Goal: Task Accomplishment & Management: Use online tool/utility

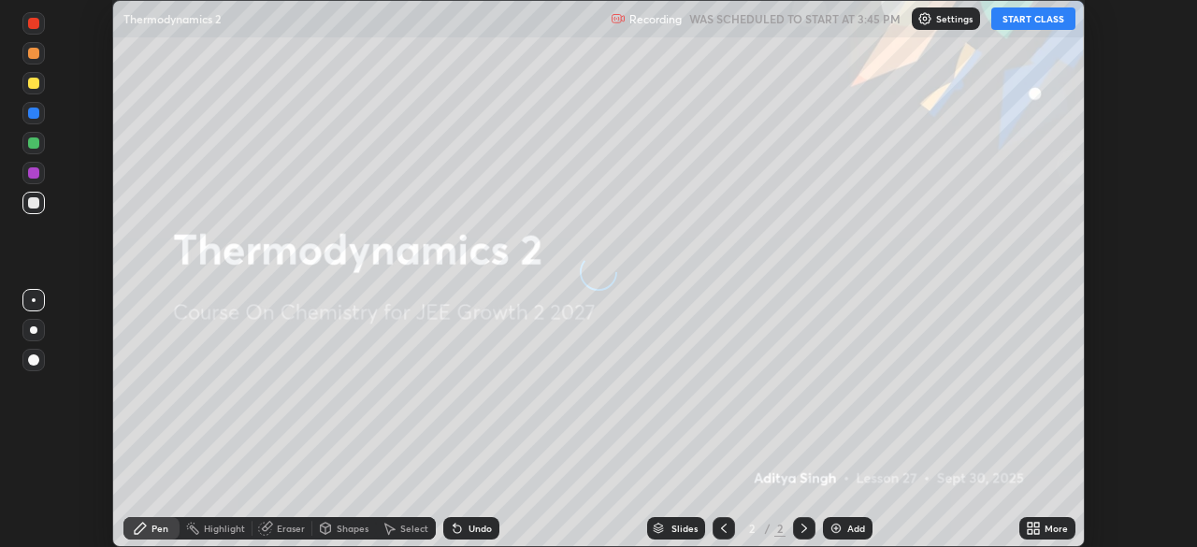
scroll to position [547, 1196]
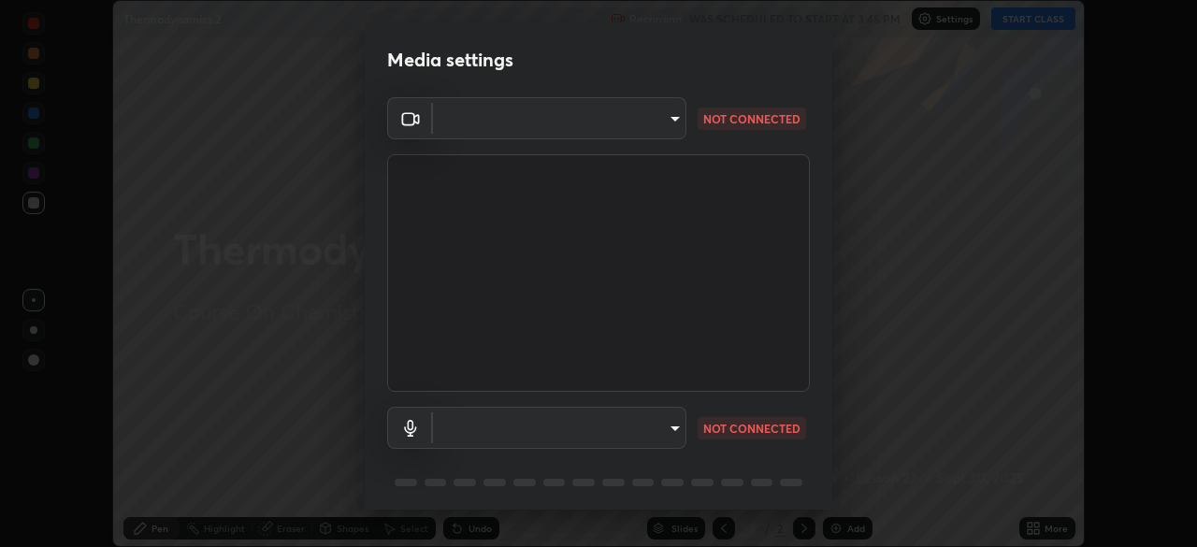
type input "ba13e312339ef8477216ddedc35df2f043033d031c8e6632ccfddaecbc9a7b0e"
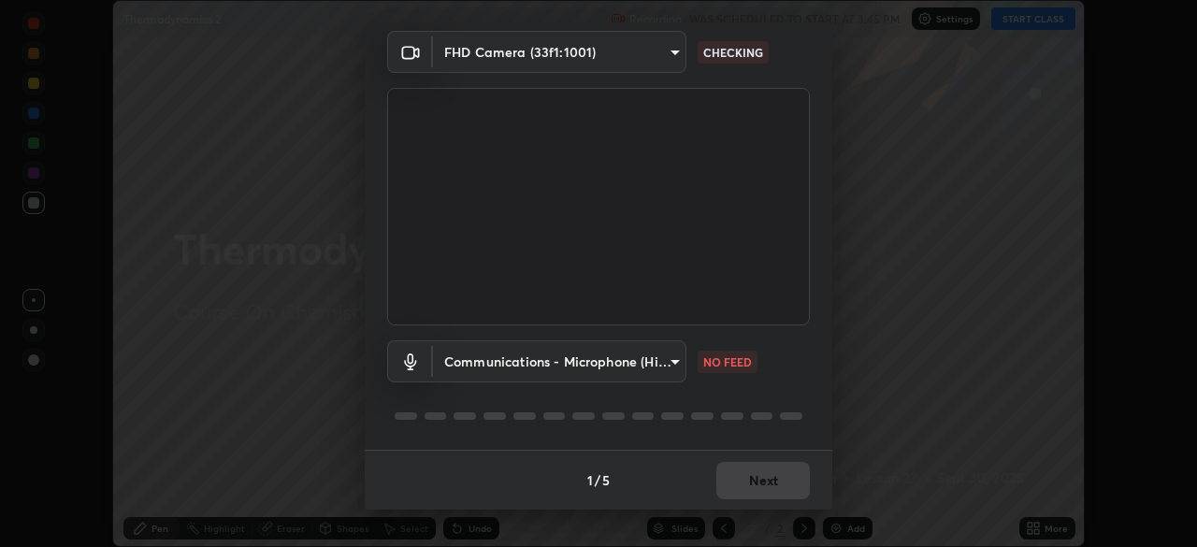
click at [651, 365] on body "Erase all Thermodynamics 2 Recording WAS SCHEDULED TO START AT 3:45 PM Settings…" at bounding box center [598, 273] width 1197 height 547
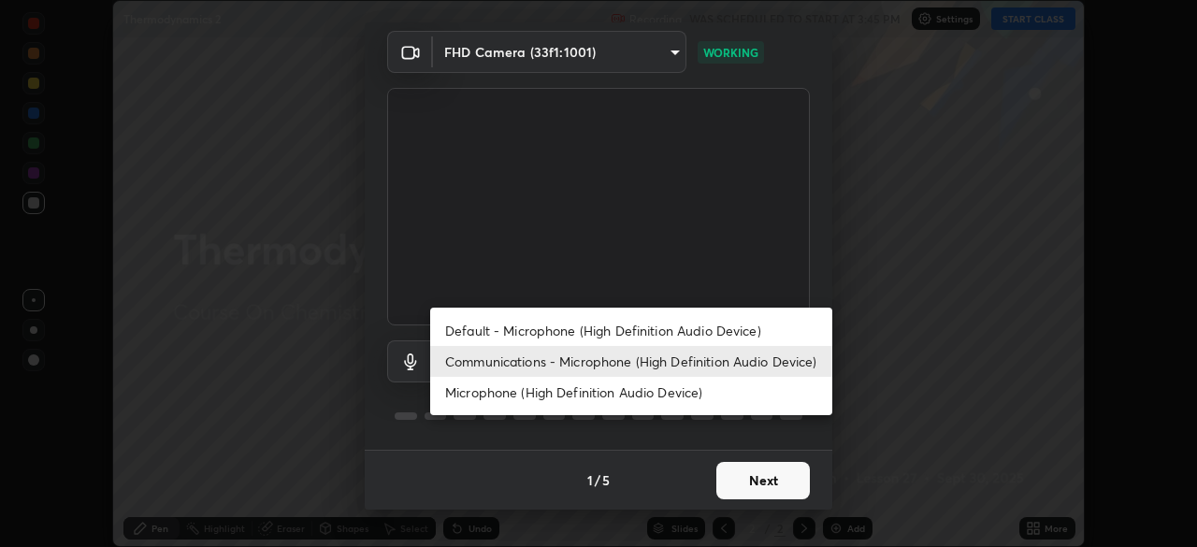
click at [640, 336] on li "Default - Microphone (High Definition Audio Device)" at bounding box center [631, 330] width 402 height 31
type input "default"
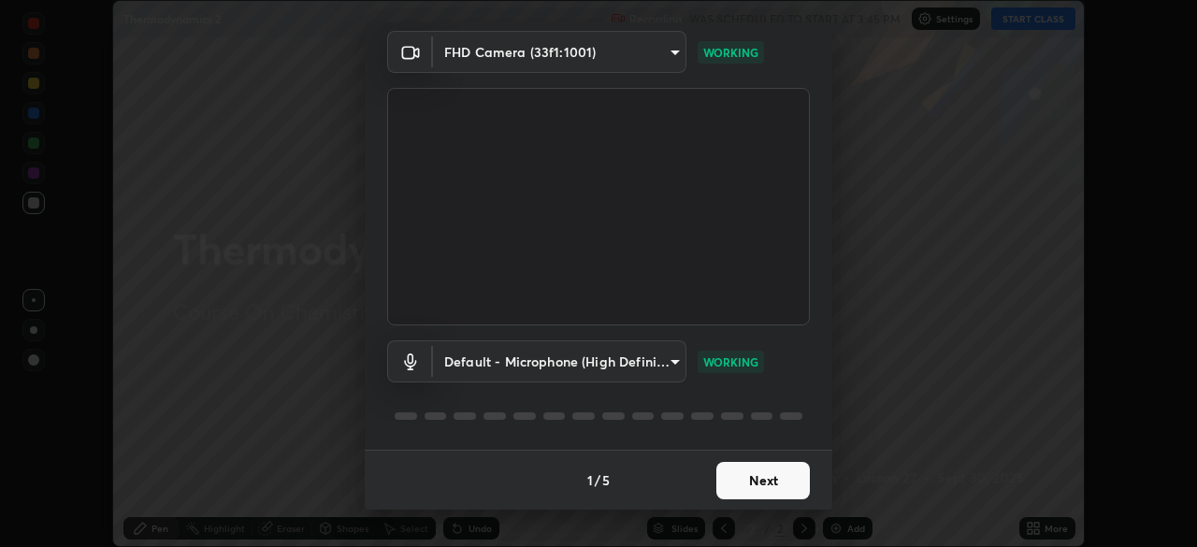
click at [646, 361] on body "Erase all Thermodynamics 2 Recording WAS SCHEDULED TO START AT 3:45 PM Settings…" at bounding box center [598, 273] width 1197 height 547
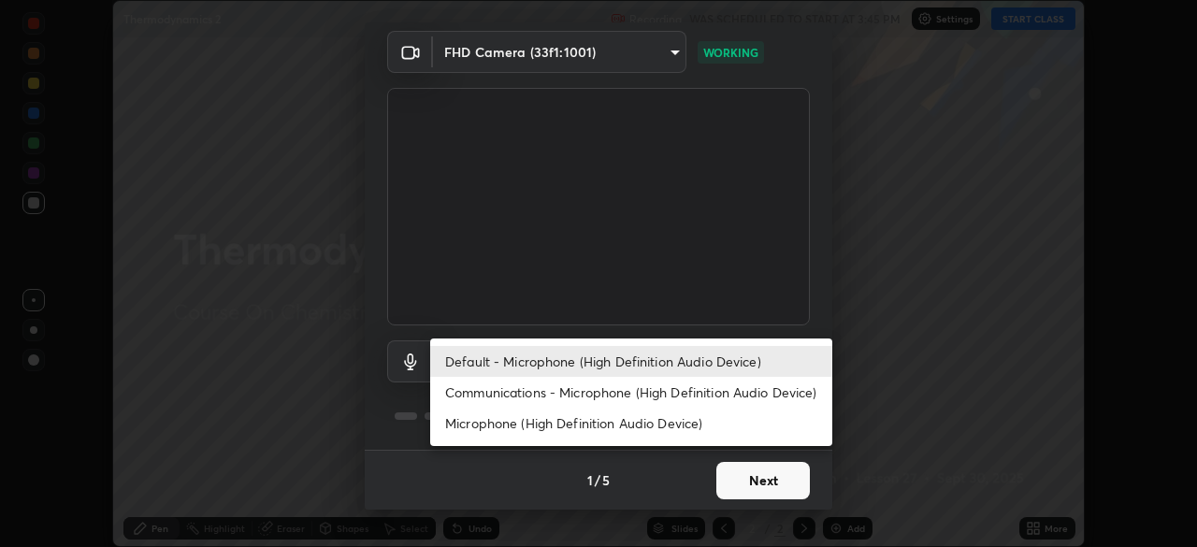
click at [874, 317] on div at bounding box center [598, 273] width 1197 height 547
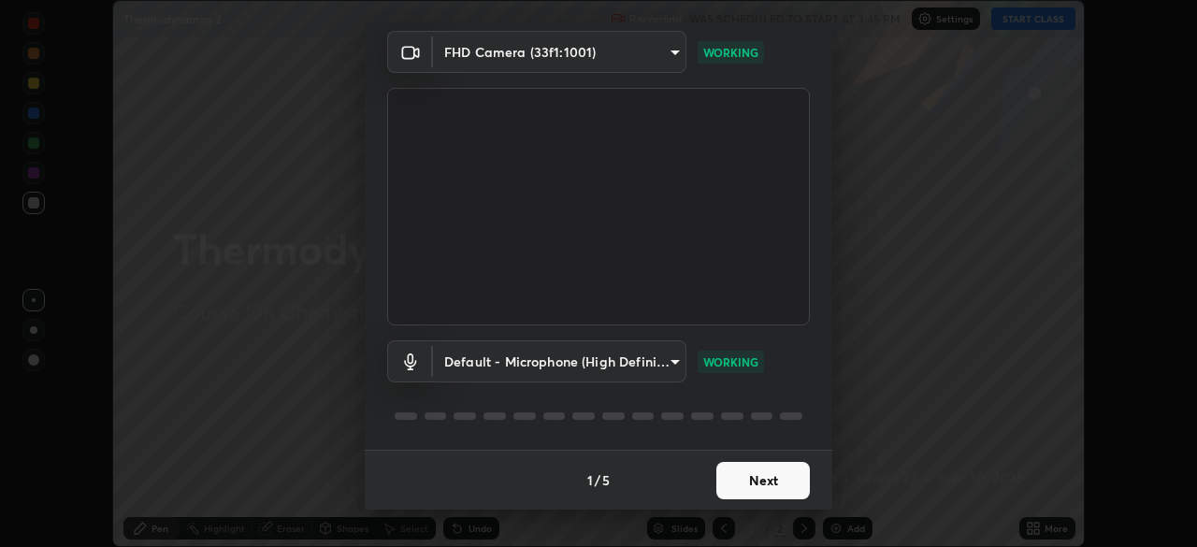
click at [761, 480] on button "Next" at bounding box center [762, 480] width 93 height 37
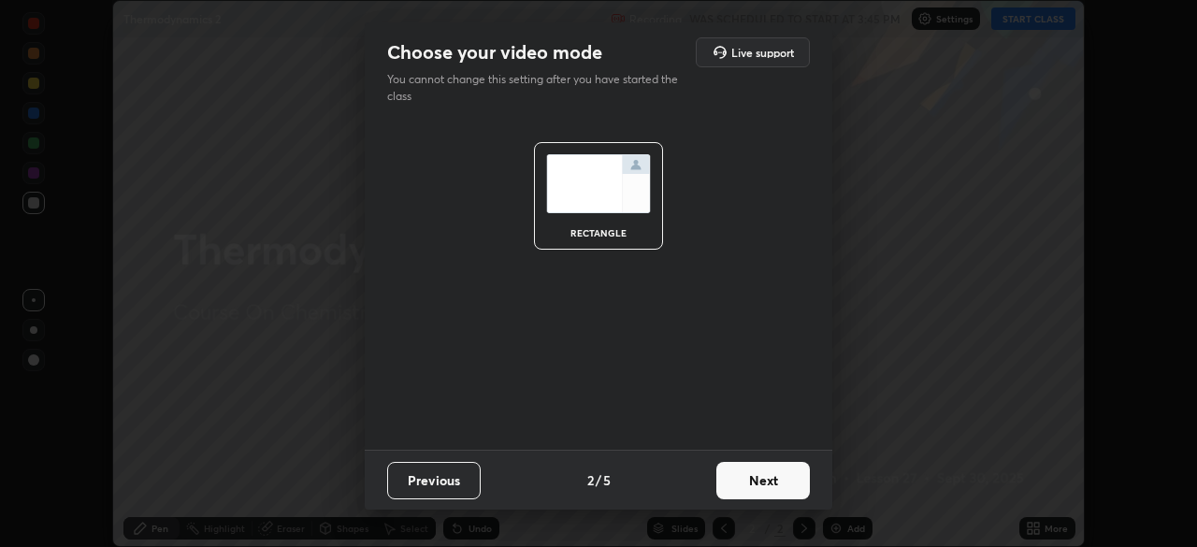
click at [762, 468] on button "Next" at bounding box center [762, 480] width 93 height 37
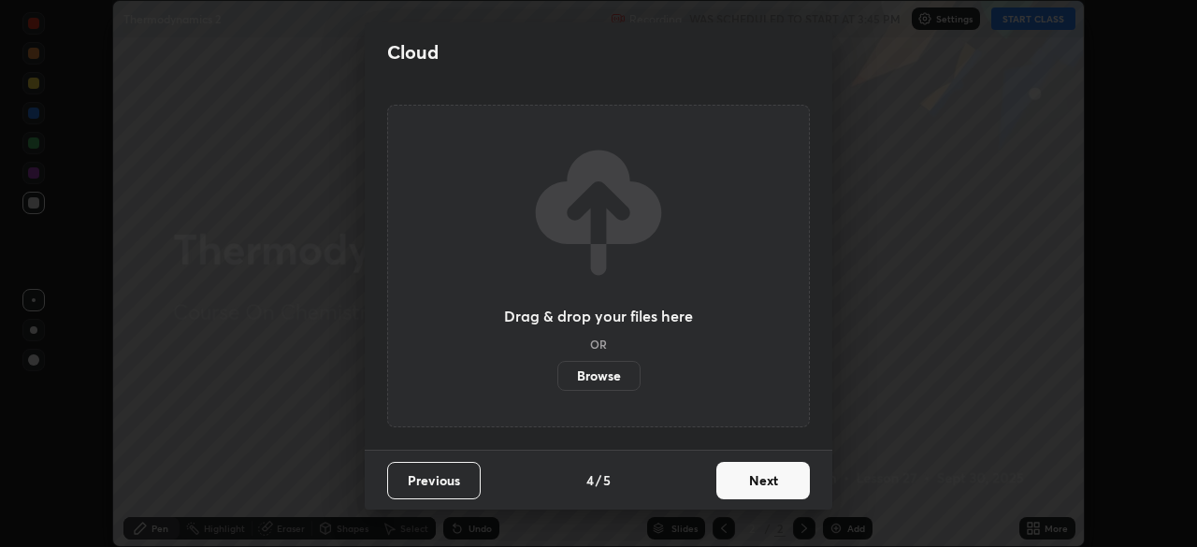
click at [756, 478] on button "Next" at bounding box center [762, 480] width 93 height 37
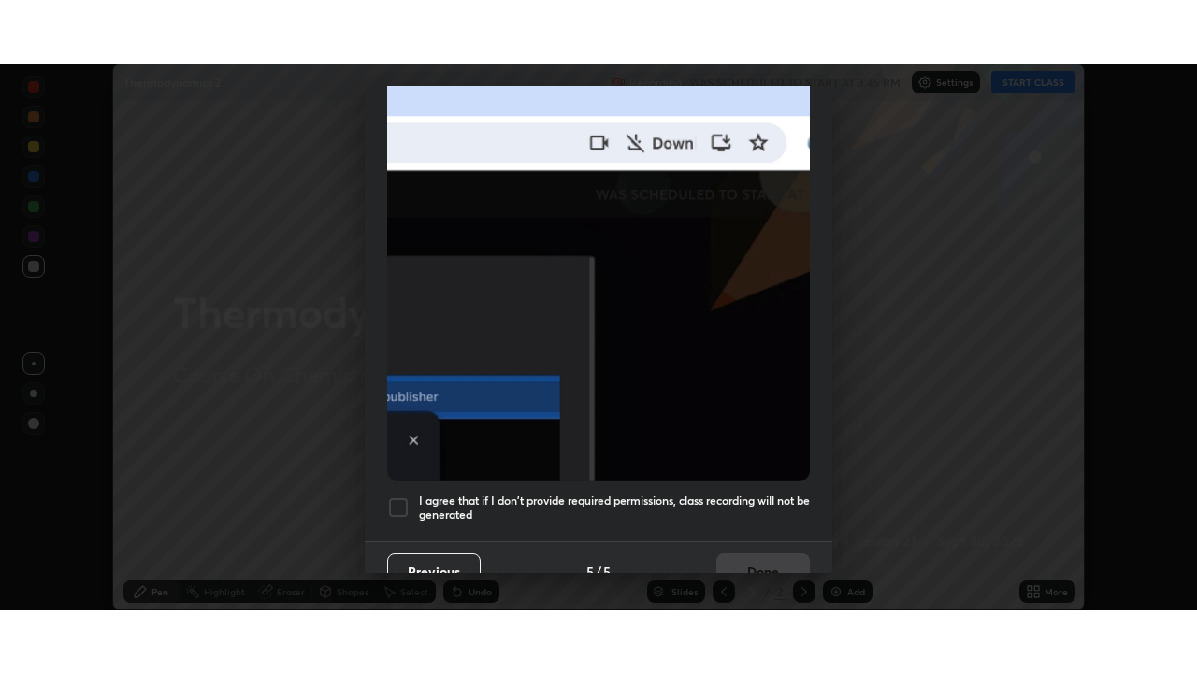
scroll to position [448, 0]
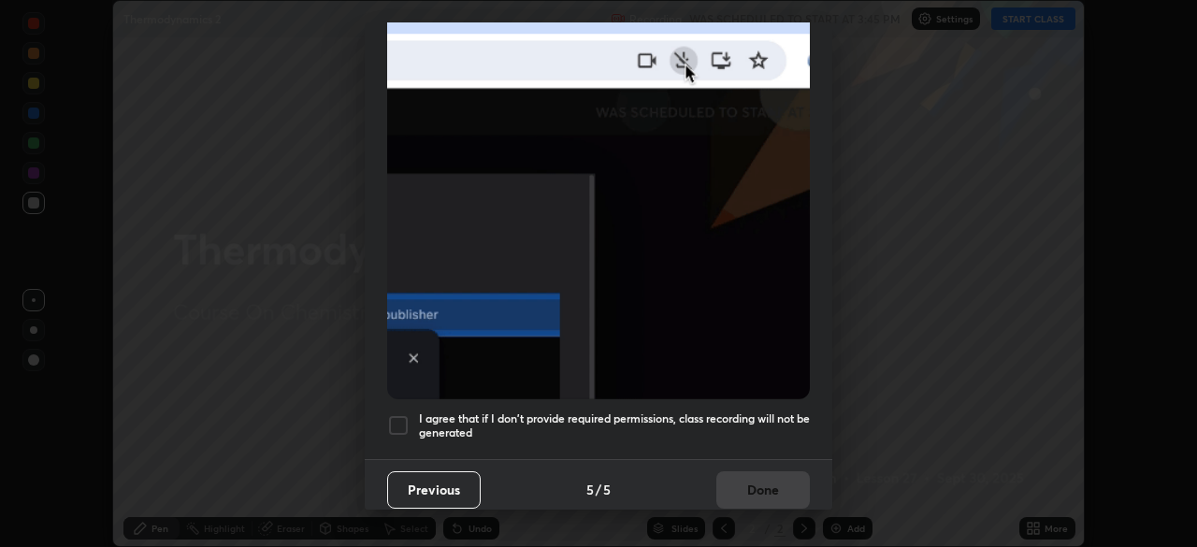
click at [398, 419] on div at bounding box center [398, 425] width 22 height 22
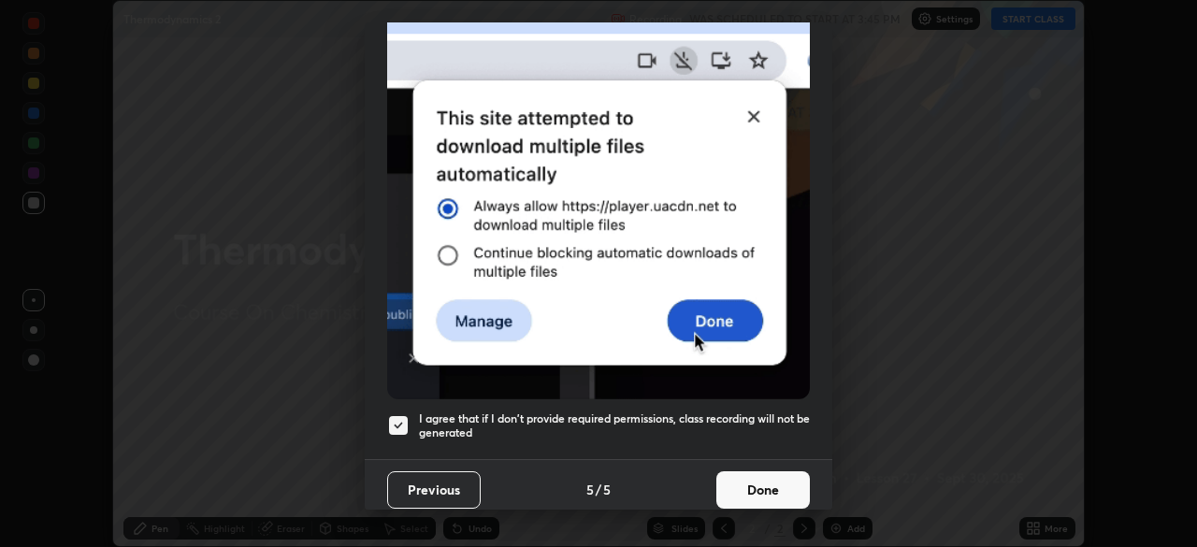
click at [753, 471] on button "Done" at bounding box center [762, 489] width 93 height 37
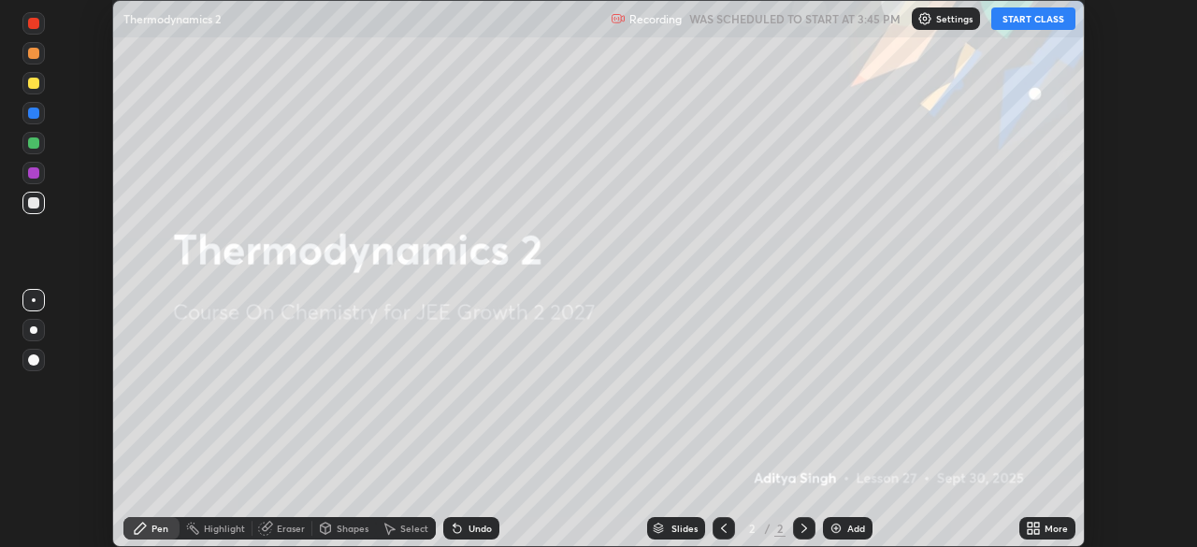
click at [1029, 17] on button "START CLASS" at bounding box center [1033, 18] width 84 height 22
click at [1036, 525] on icon at bounding box center [1036, 525] width 5 height 5
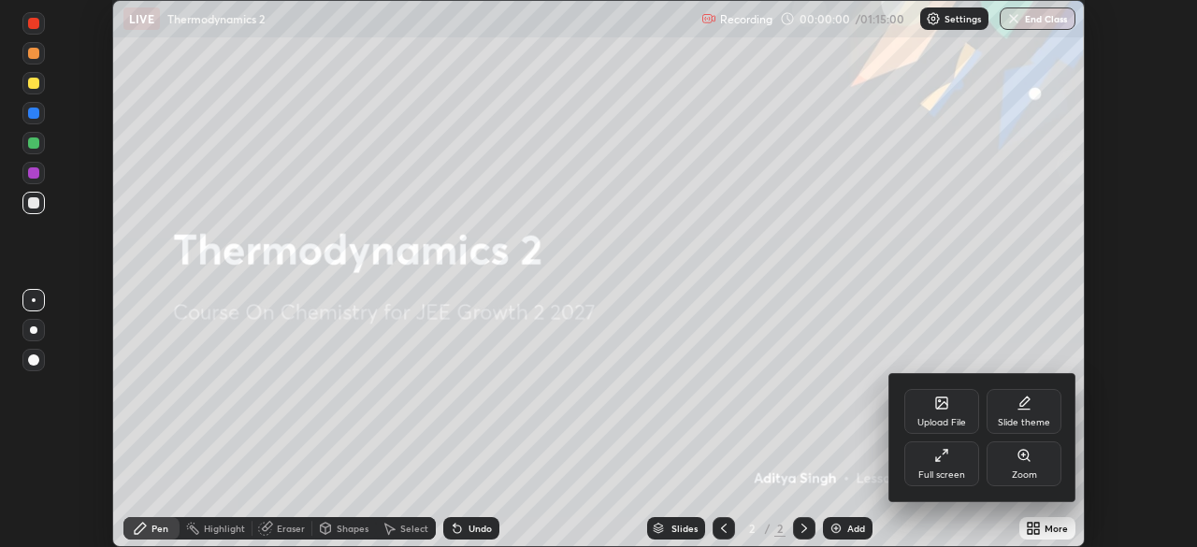
click at [937, 467] on div "Full screen" at bounding box center [941, 463] width 75 height 45
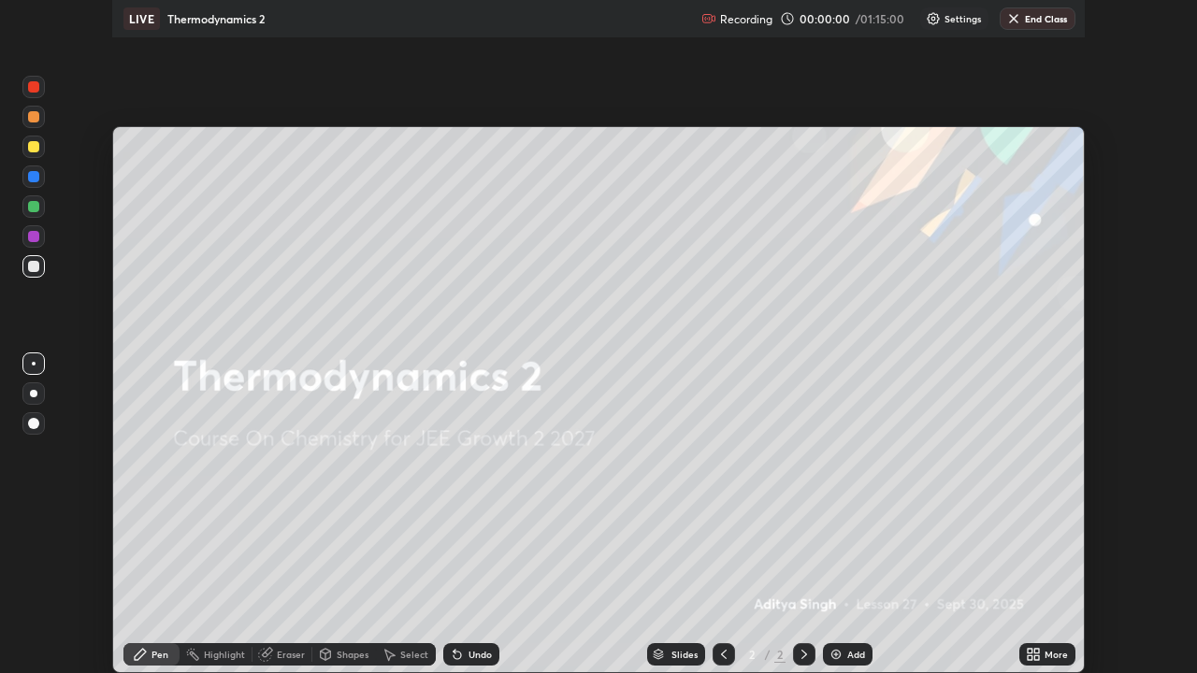
scroll to position [673, 1197]
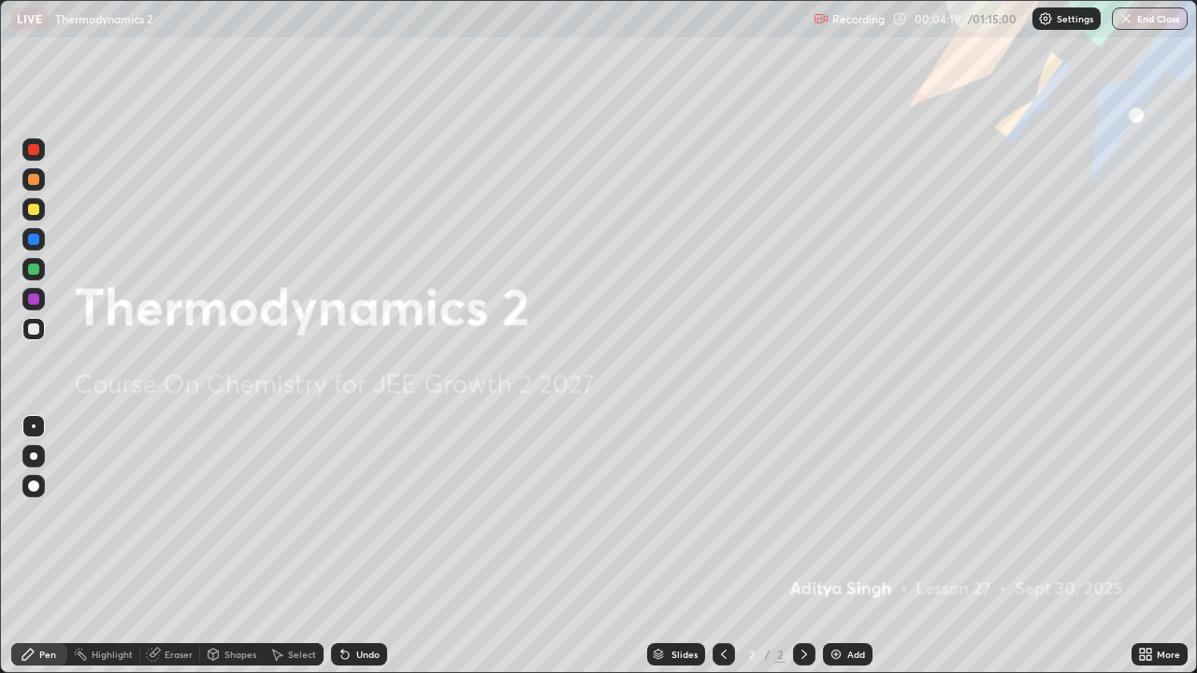
click at [849, 546] on div "Add" at bounding box center [856, 654] width 18 height 9
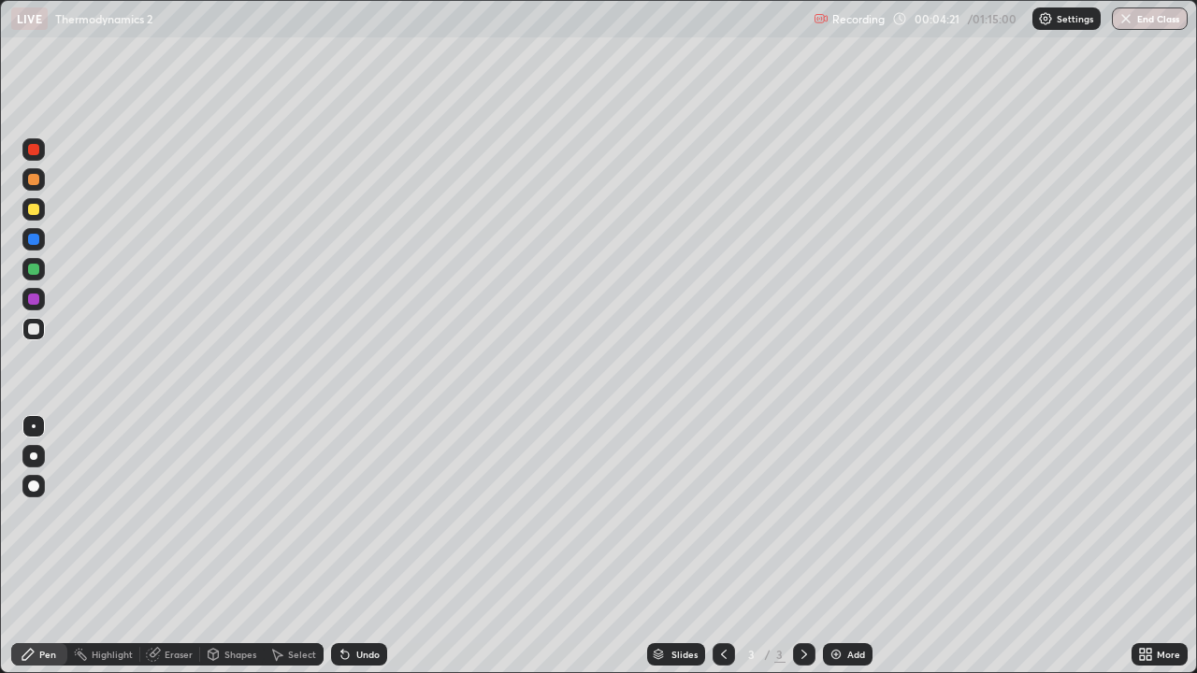
click at [36, 214] on div at bounding box center [33, 209] width 11 height 11
click at [34, 456] on div at bounding box center [33, 456] width 7 height 7
click at [356, 546] on div "Undo" at bounding box center [367, 654] width 23 height 9
click at [357, 546] on div "Undo" at bounding box center [367, 654] width 23 height 9
click at [361, 546] on div "Undo" at bounding box center [367, 654] width 23 height 9
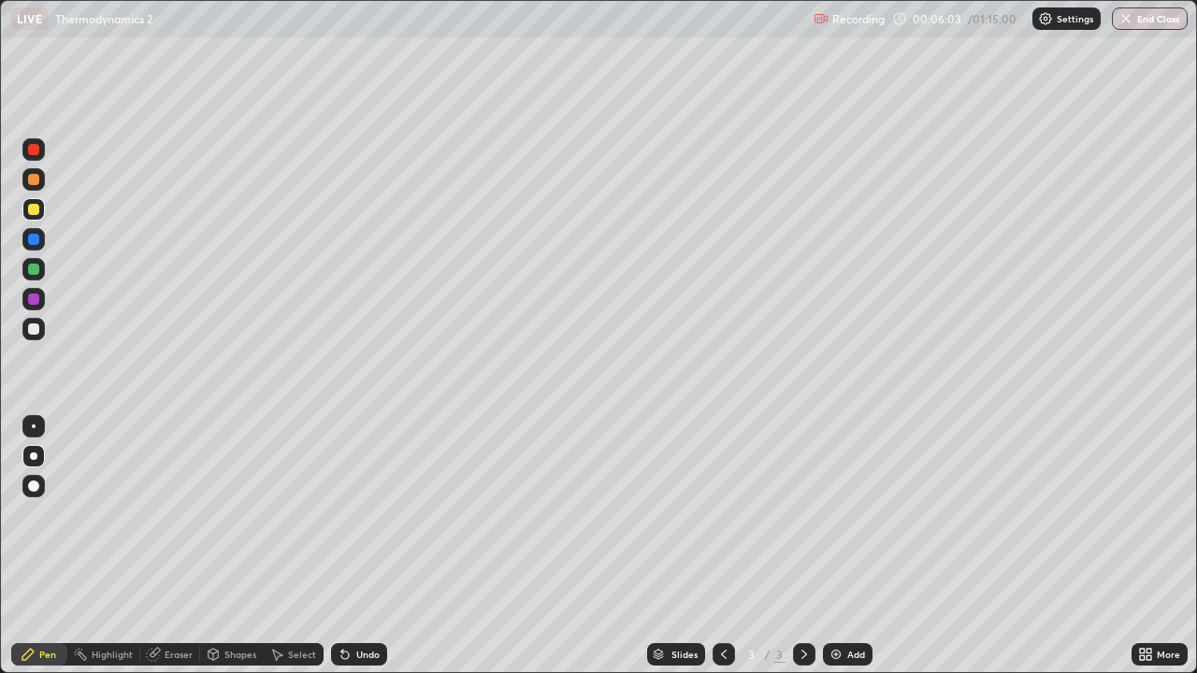
click at [364, 546] on div "Undo" at bounding box center [367, 654] width 23 height 9
click at [363, 546] on div "Undo" at bounding box center [367, 654] width 23 height 9
click at [364, 546] on div "Undo" at bounding box center [359, 654] width 56 height 22
click at [367, 546] on div "Undo" at bounding box center [359, 654] width 56 height 22
click at [31, 334] on div at bounding box center [33, 329] width 11 height 11
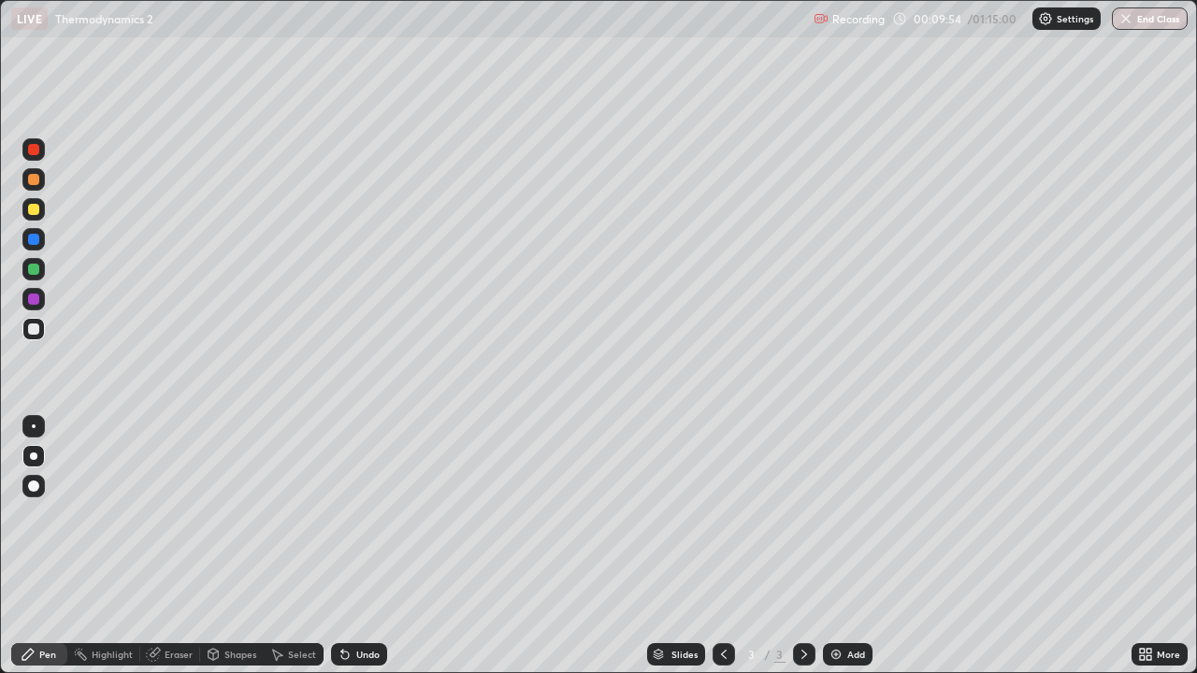
click at [233, 546] on div "Shapes" at bounding box center [240, 654] width 32 height 9
click at [299, 546] on div "Select" at bounding box center [302, 654] width 28 height 9
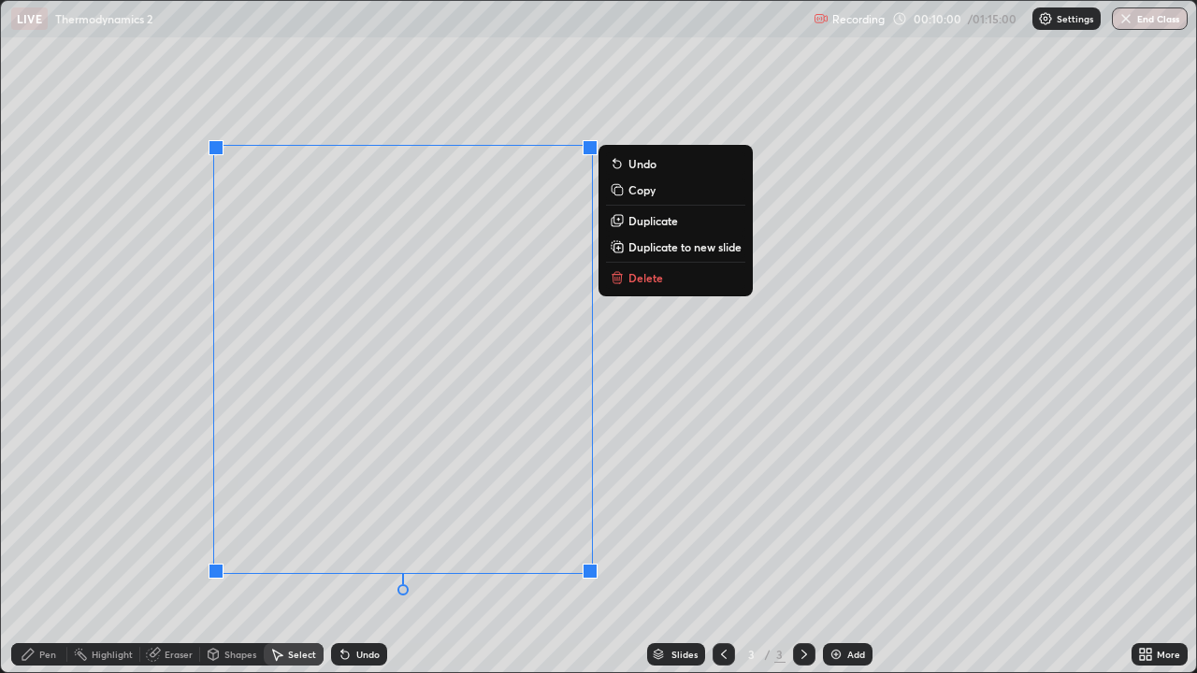
click at [640, 275] on p "Delete" at bounding box center [645, 277] width 35 height 15
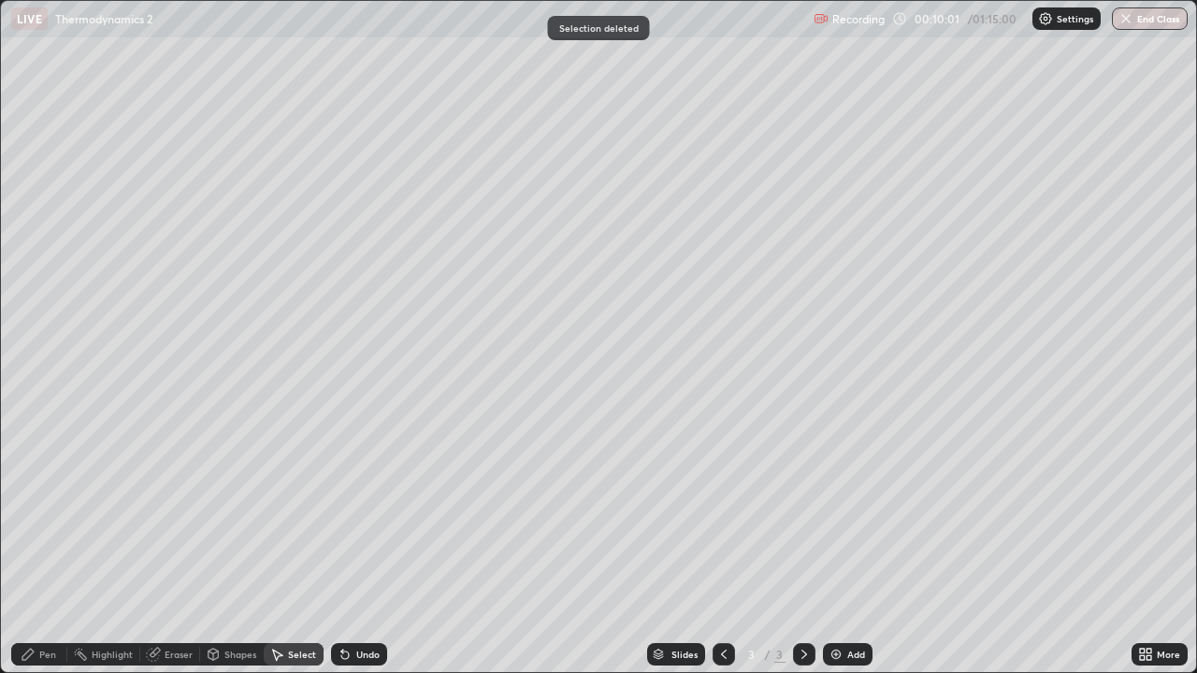
click at [37, 546] on div "Pen" at bounding box center [39, 654] width 56 height 22
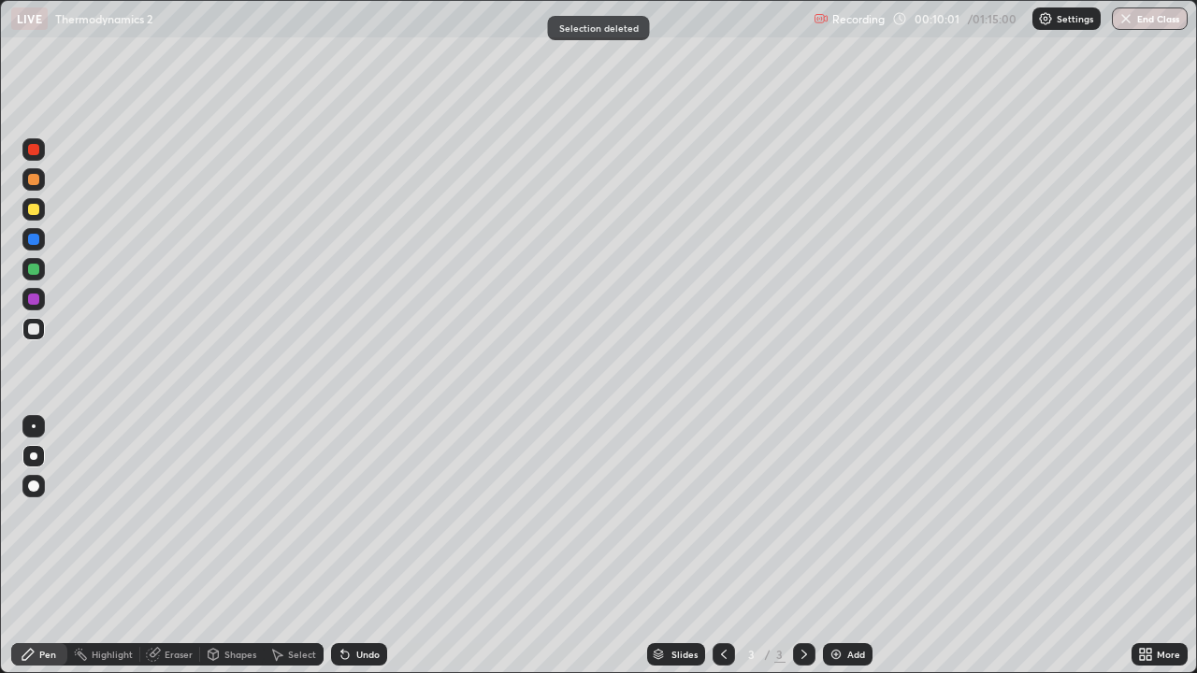
click at [31, 332] on div at bounding box center [33, 329] width 11 height 11
click at [843, 546] on div "Add" at bounding box center [848, 654] width 50 height 22
click at [356, 546] on div "Undo" at bounding box center [367, 654] width 23 height 9
click at [359, 546] on div "Undo" at bounding box center [367, 654] width 23 height 9
click at [36, 209] on div at bounding box center [33, 209] width 11 height 11
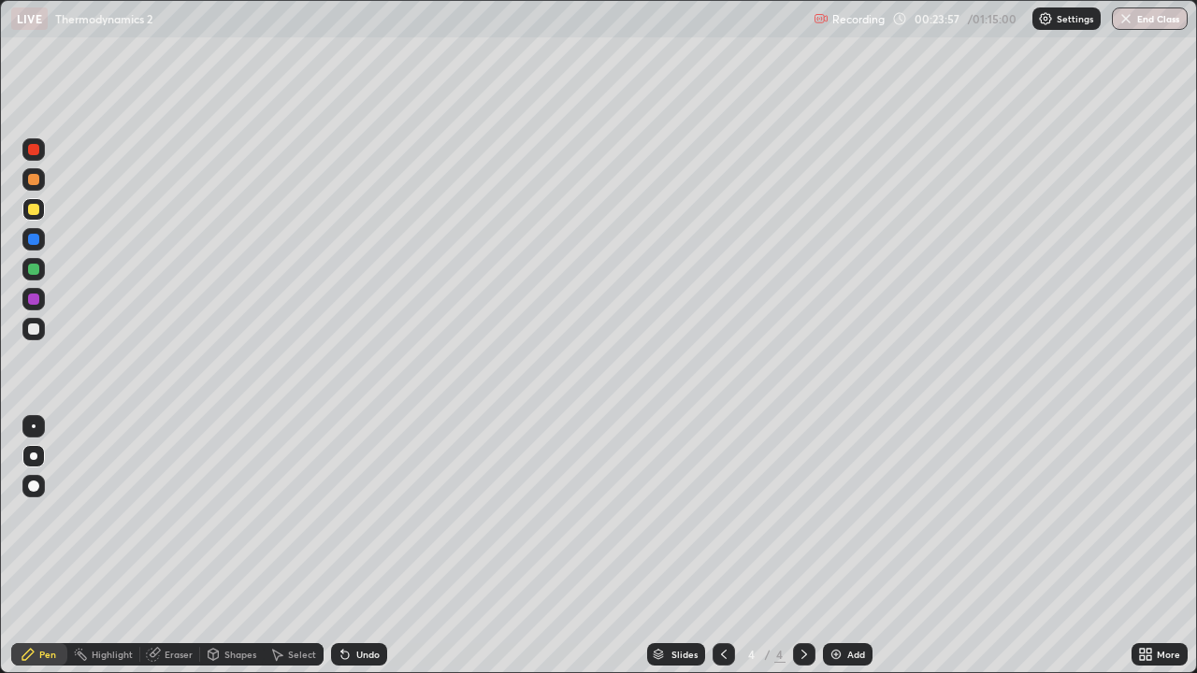
click at [844, 546] on div "Add" at bounding box center [848, 654] width 50 height 22
click at [34, 330] on div at bounding box center [33, 329] width 11 height 11
click at [358, 546] on div "Undo" at bounding box center [367, 654] width 23 height 9
click at [358, 546] on div "Undo" at bounding box center [359, 654] width 56 height 22
click at [847, 546] on div "Add" at bounding box center [856, 654] width 18 height 9
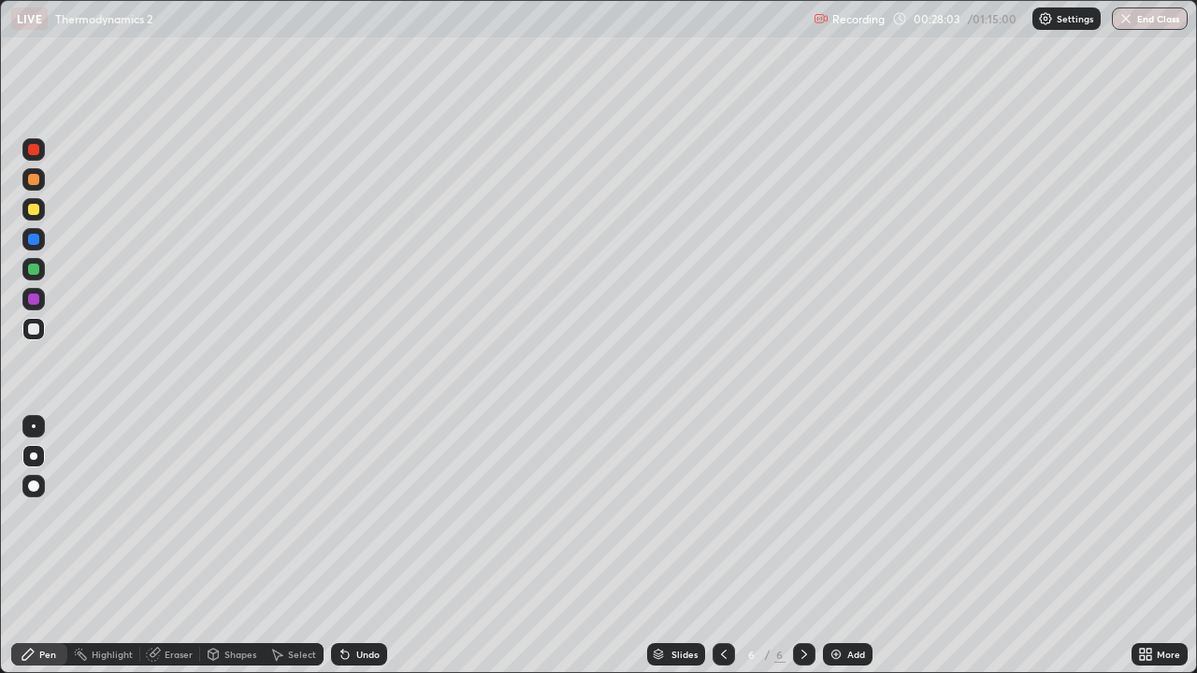
click at [234, 546] on div "Shapes" at bounding box center [240, 654] width 32 height 9
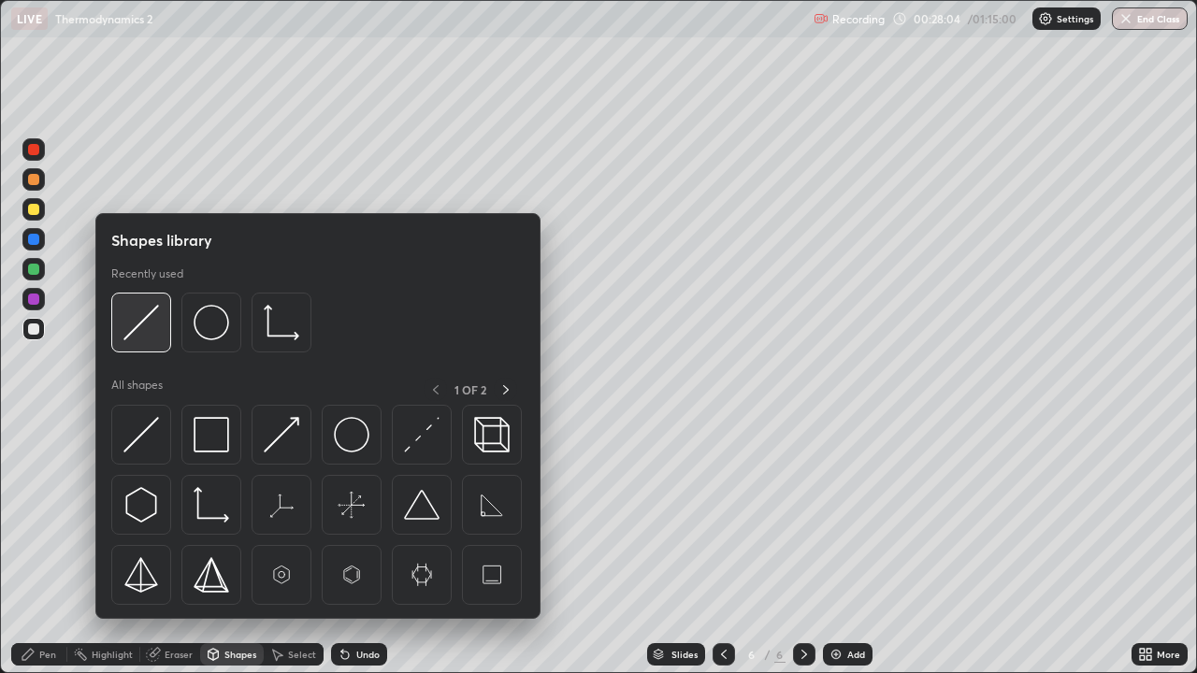
click at [134, 324] on img at bounding box center [141, 323] width 36 height 36
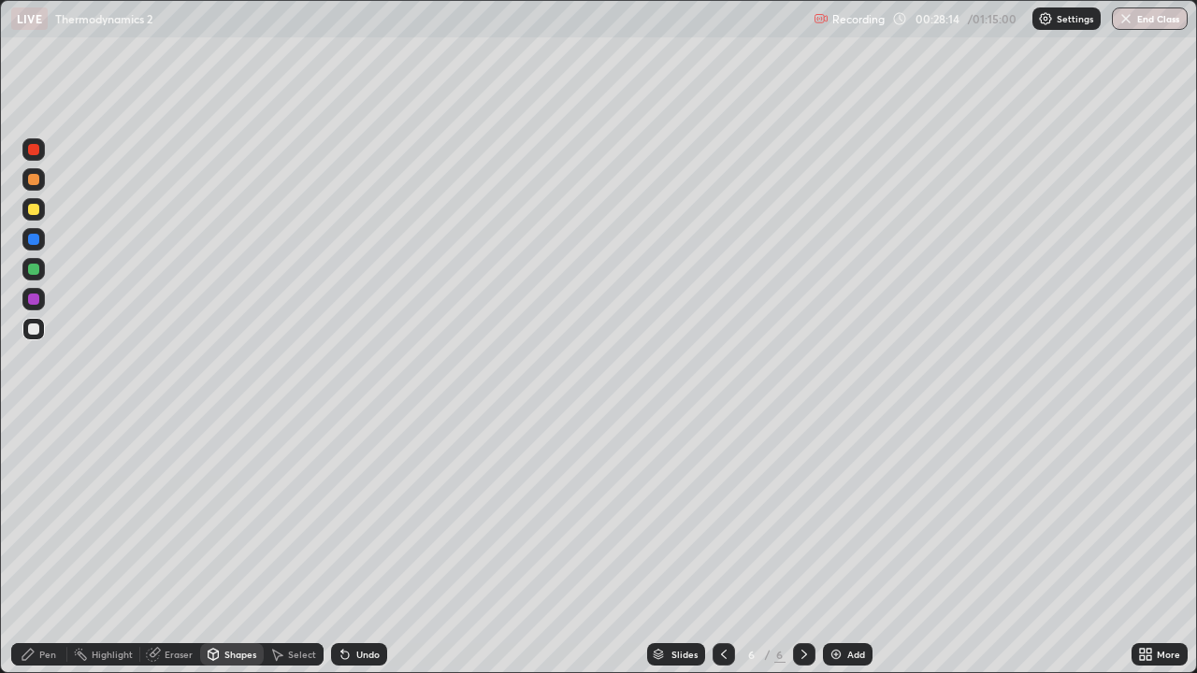
click at [48, 546] on div "Pen" at bounding box center [47, 654] width 17 height 9
click at [30, 208] on div at bounding box center [33, 209] width 11 height 11
click at [36, 328] on div at bounding box center [33, 329] width 11 height 11
click at [32, 209] on div at bounding box center [33, 209] width 11 height 11
click at [363, 546] on div "Undo" at bounding box center [359, 654] width 56 height 22
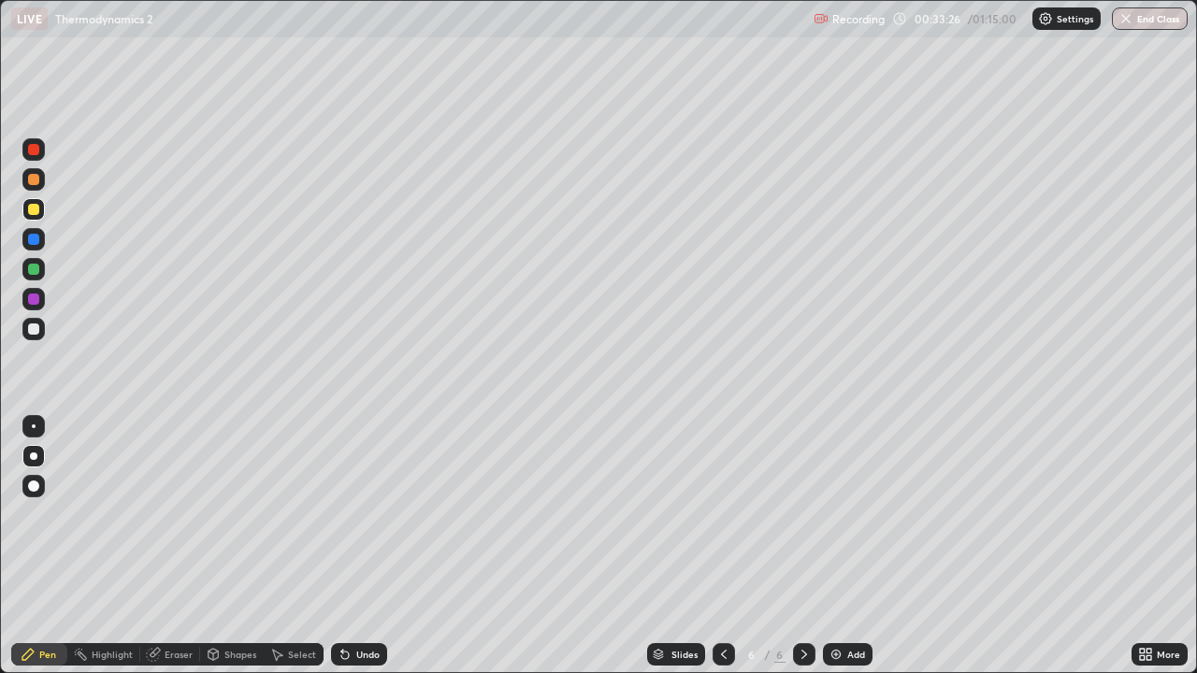
click at [369, 546] on div "Undo" at bounding box center [367, 654] width 23 height 9
click at [361, 546] on div "Undo" at bounding box center [367, 654] width 23 height 9
click at [360, 546] on div "Undo" at bounding box center [367, 654] width 23 height 9
click at [357, 546] on div "Undo" at bounding box center [367, 654] width 23 height 9
click at [362, 546] on div "Undo" at bounding box center [359, 654] width 56 height 22
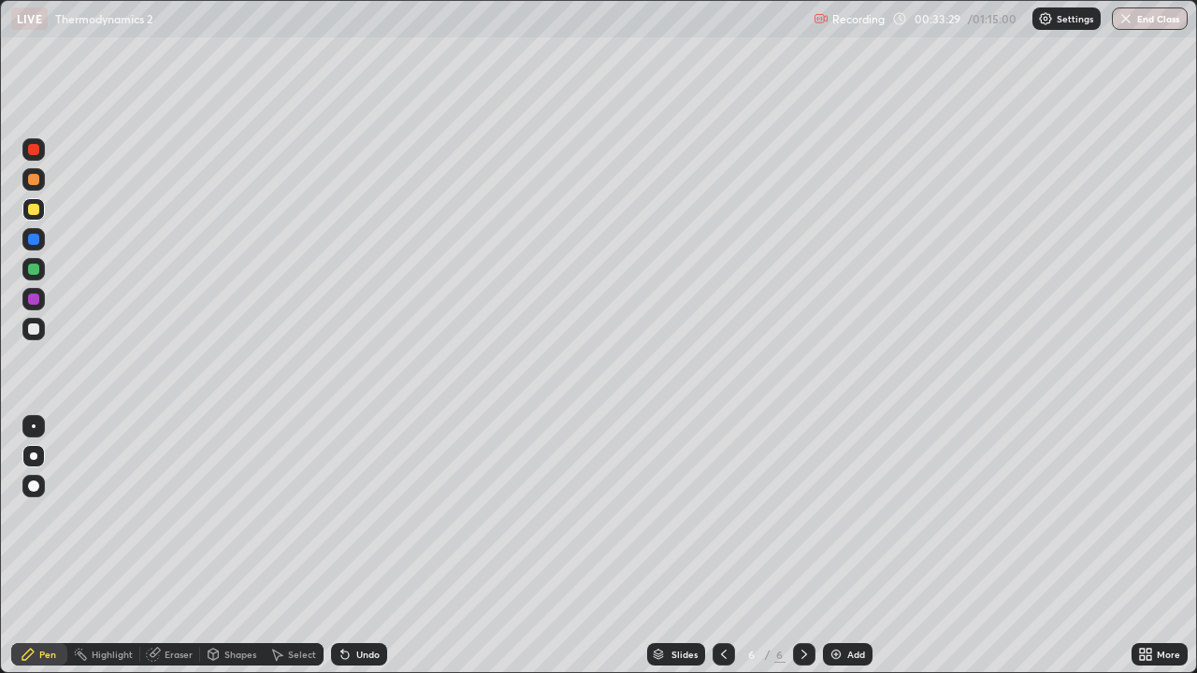
click at [367, 546] on div "Undo" at bounding box center [367, 654] width 23 height 9
click at [847, 546] on div "Add" at bounding box center [856, 654] width 18 height 9
click at [36, 331] on div at bounding box center [33, 329] width 11 height 11
click at [856, 546] on div "Add" at bounding box center [848, 654] width 50 height 22
click at [38, 211] on div at bounding box center [33, 209] width 11 height 11
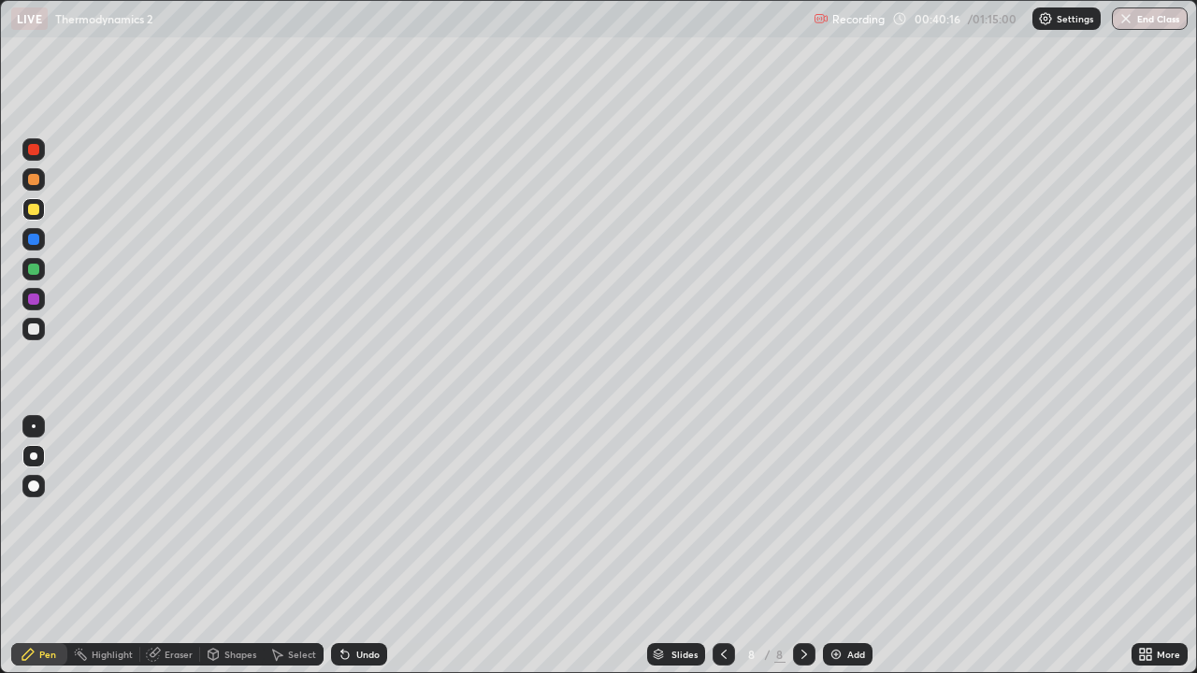
click at [33, 329] on div at bounding box center [33, 329] width 11 height 11
click at [363, 546] on div "Undo" at bounding box center [359, 654] width 56 height 22
click at [837, 546] on img at bounding box center [835, 654] width 15 height 15
click at [31, 213] on div at bounding box center [33, 209] width 11 height 11
click at [32, 329] on div at bounding box center [33, 329] width 11 height 11
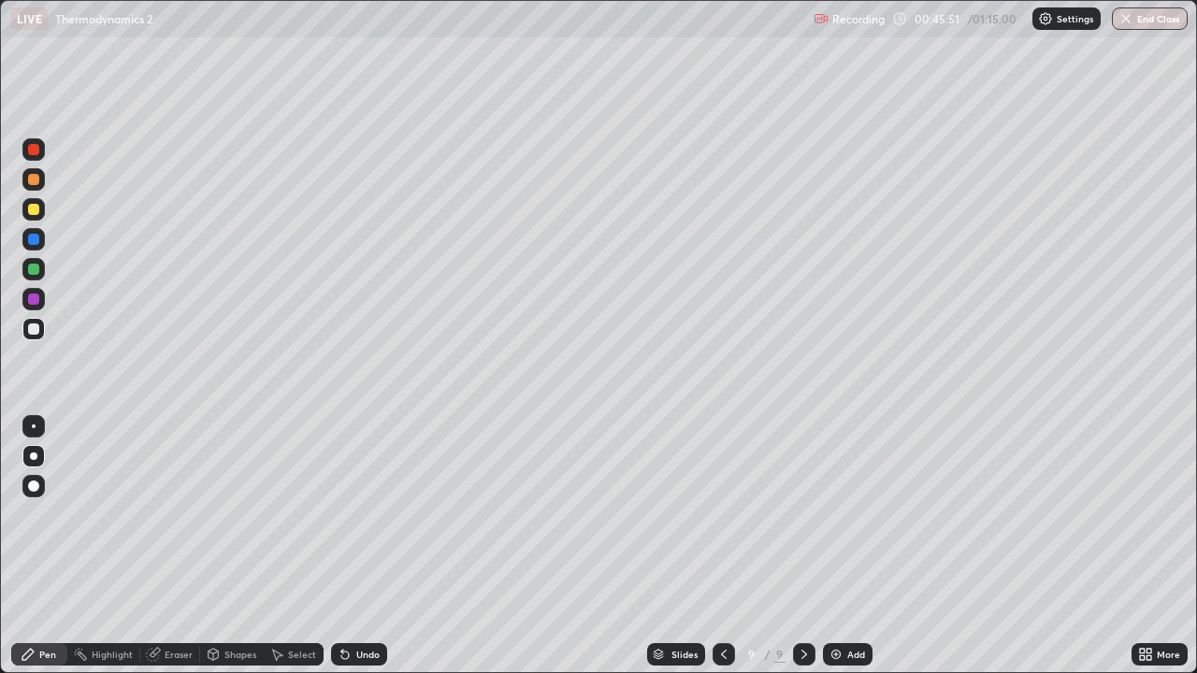
click at [37, 209] on div at bounding box center [33, 209] width 11 height 11
click at [42, 334] on div at bounding box center [33, 329] width 22 height 22
click at [843, 546] on div "Add" at bounding box center [848, 654] width 50 height 22
click at [721, 546] on icon at bounding box center [722, 654] width 15 height 15
click at [803, 546] on icon at bounding box center [804, 654] width 15 height 15
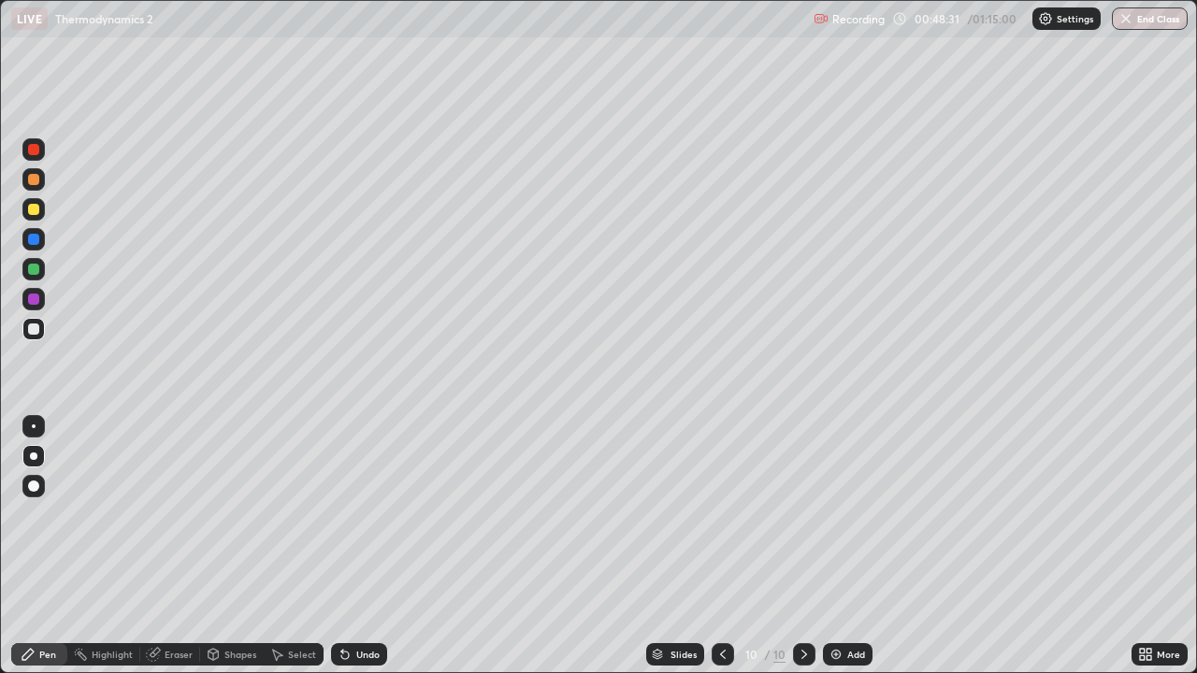
click at [721, 546] on icon at bounding box center [722, 654] width 15 height 15
click at [799, 546] on icon at bounding box center [804, 654] width 15 height 15
click at [33, 217] on div at bounding box center [33, 209] width 22 height 22
click at [26, 326] on div at bounding box center [33, 329] width 22 height 22
click at [847, 546] on div "Add" at bounding box center [856, 654] width 18 height 9
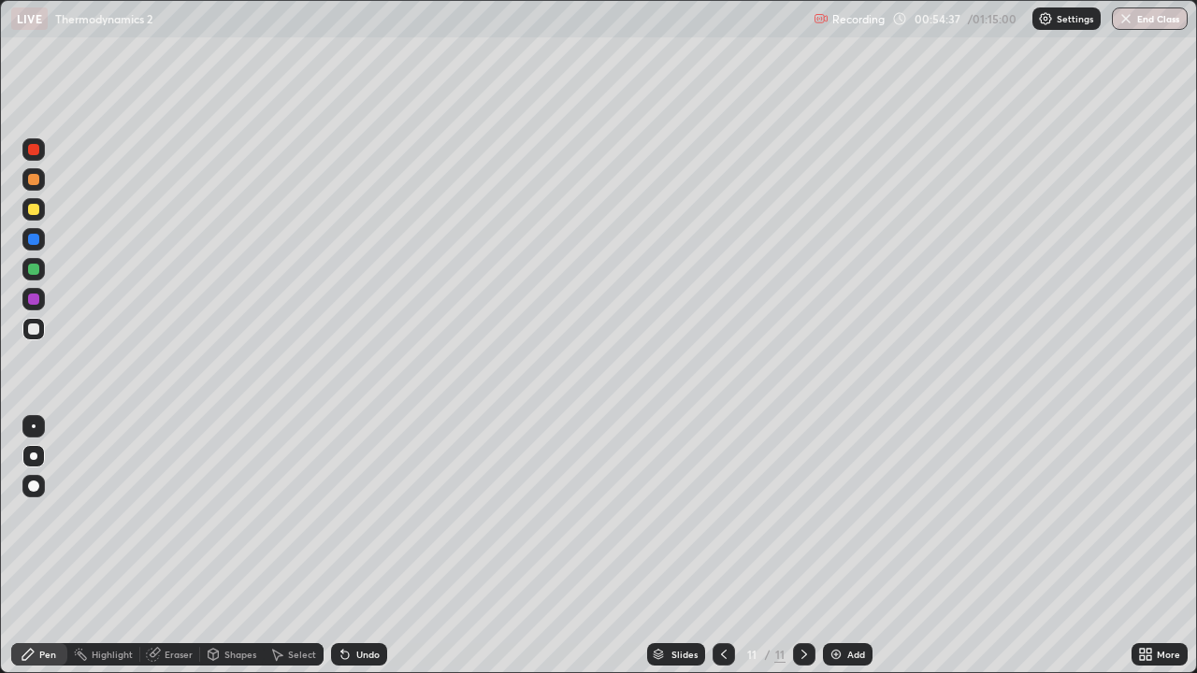
click at [35, 210] on div at bounding box center [33, 209] width 11 height 11
click at [36, 324] on div at bounding box center [33, 329] width 11 height 11
click at [34, 209] on div at bounding box center [33, 209] width 11 height 11
click at [837, 546] on img at bounding box center [835, 654] width 15 height 15
click at [713, 546] on div at bounding box center [723, 654] width 22 height 22
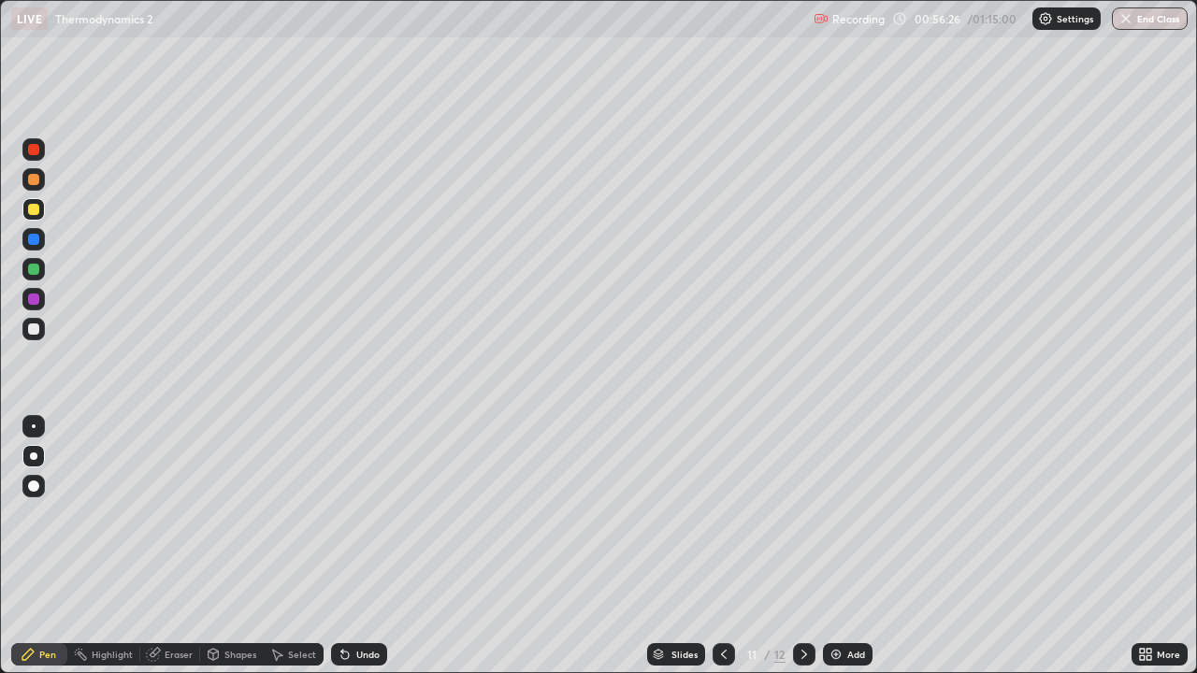
click at [40, 327] on div at bounding box center [33, 329] width 22 height 22
click at [33, 213] on div at bounding box center [33, 209] width 11 height 11
click at [174, 546] on div "Eraser" at bounding box center [179, 654] width 28 height 9
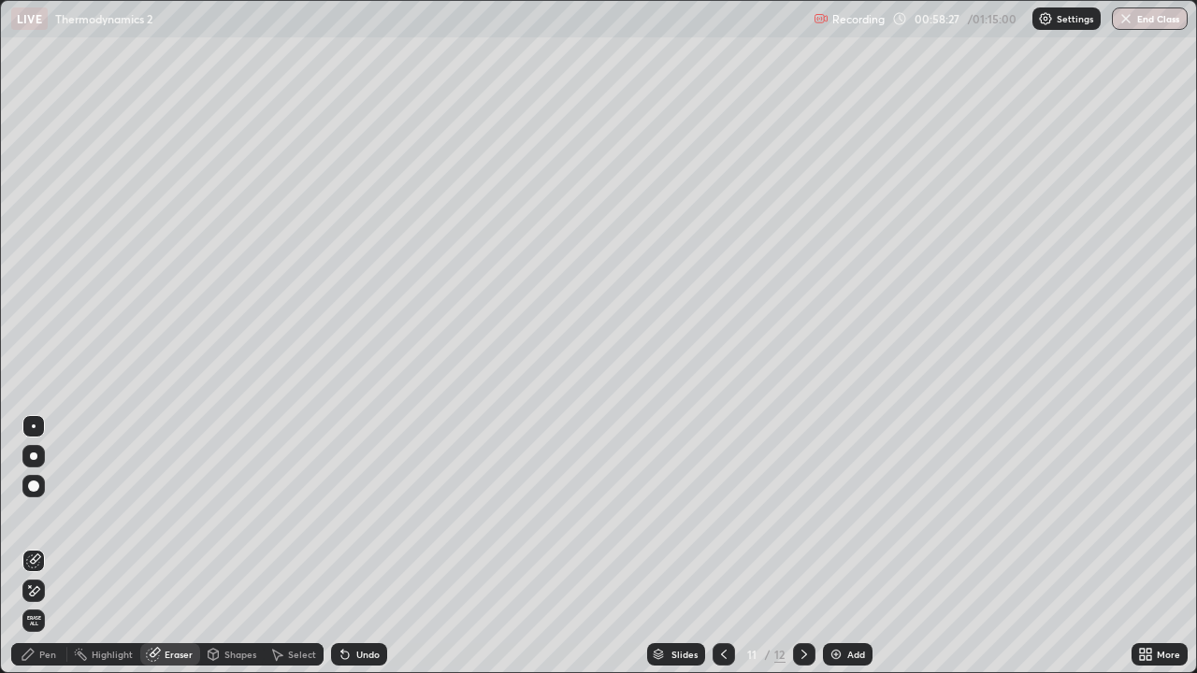
click at [52, 546] on div "Pen" at bounding box center [39, 654] width 56 height 22
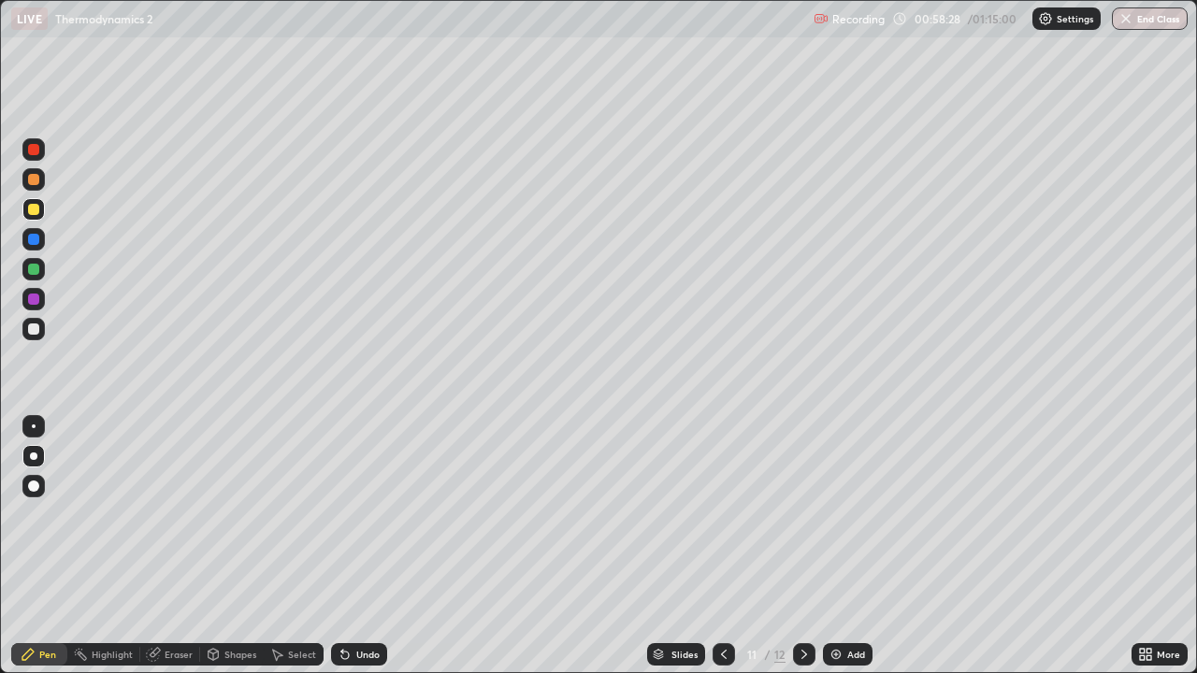
click at [42, 329] on div at bounding box center [33, 329] width 22 height 22
click at [175, 546] on div "Eraser" at bounding box center [170, 654] width 60 height 22
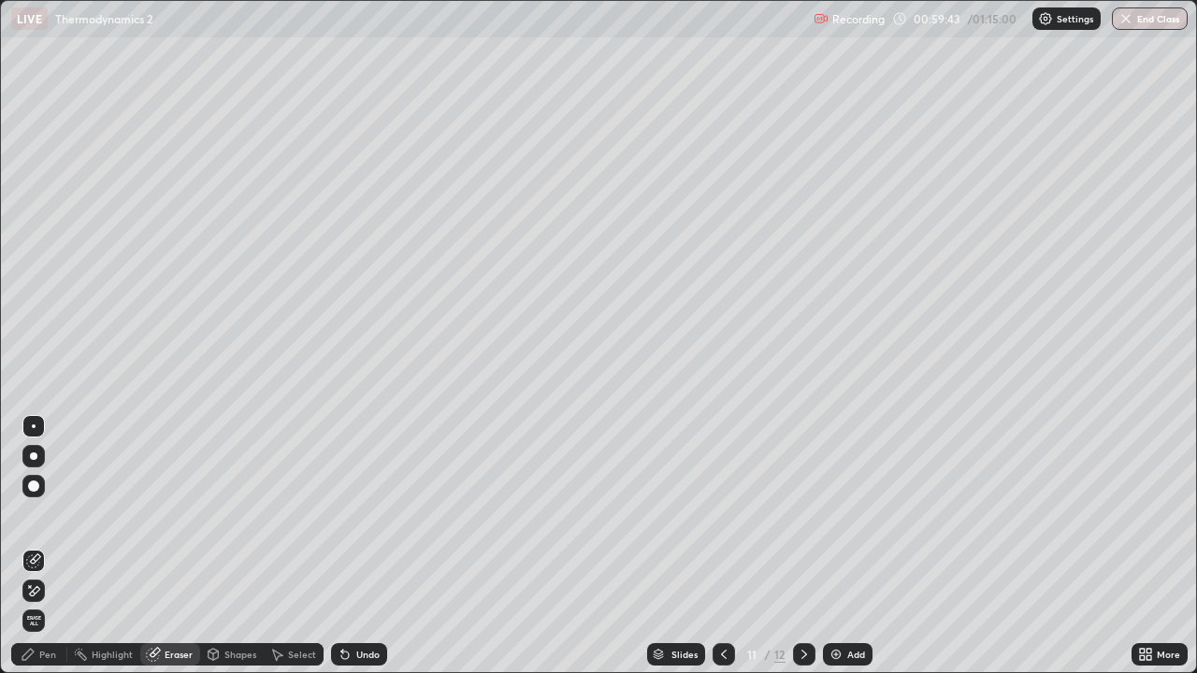
click at [50, 546] on div "Pen" at bounding box center [39, 654] width 56 height 22
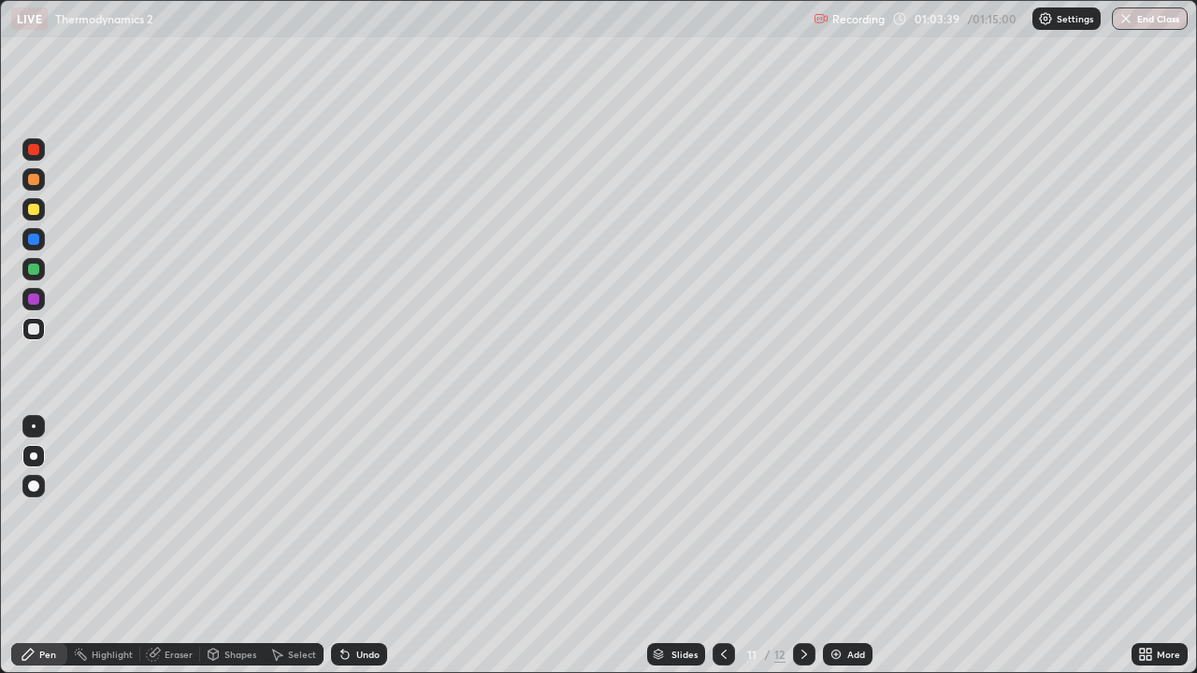
click at [722, 546] on icon at bounding box center [723, 654] width 15 height 15
click at [802, 546] on icon at bounding box center [804, 654] width 15 height 15
click at [801, 546] on div at bounding box center [804, 654] width 22 height 22
click at [721, 546] on icon at bounding box center [724, 654] width 6 height 9
click at [1138, 25] on button "End Class" at bounding box center [1151, 18] width 74 height 22
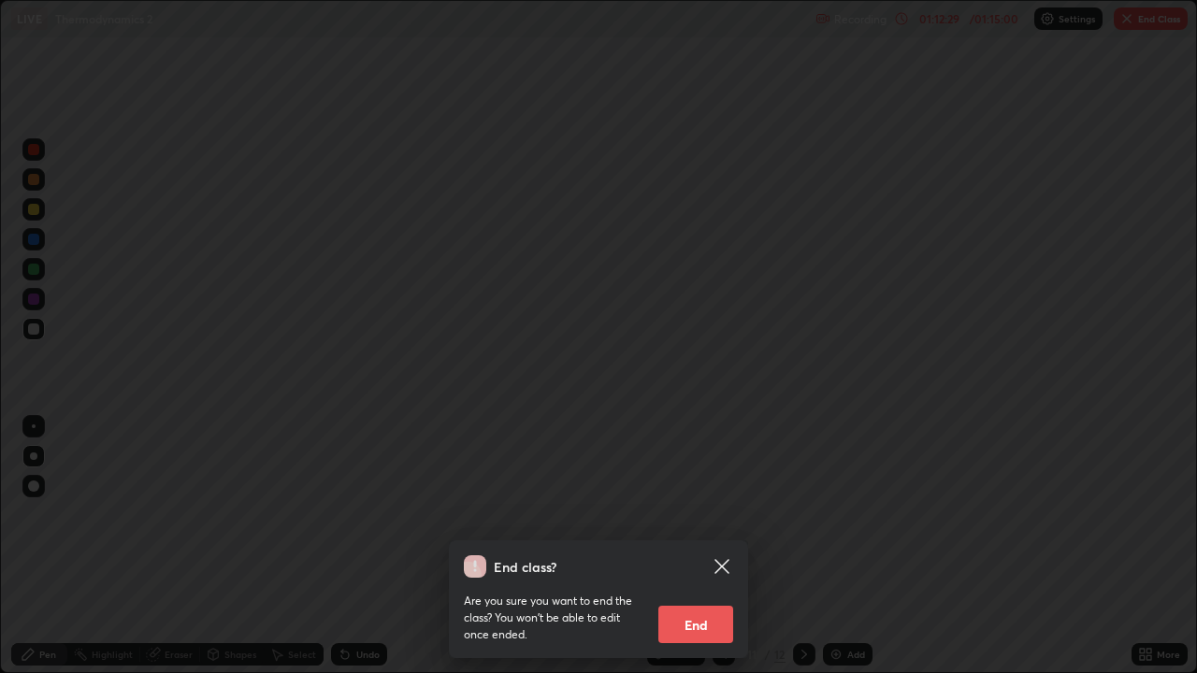
click at [695, 546] on button "End" at bounding box center [695, 624] width 75 height 37
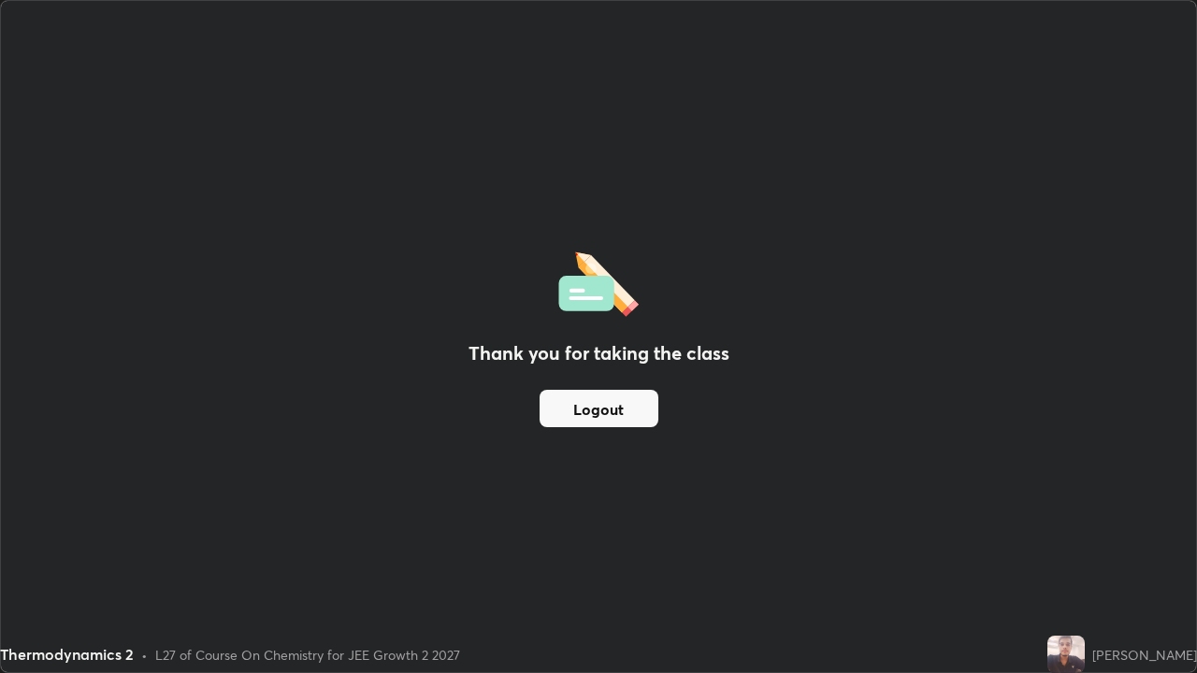
click at [626, 411] on button "Logout" at bounding box center [598, 408] width 119 height 37
